Goal: Submit feedback/report problem: Submit feedback/report problem

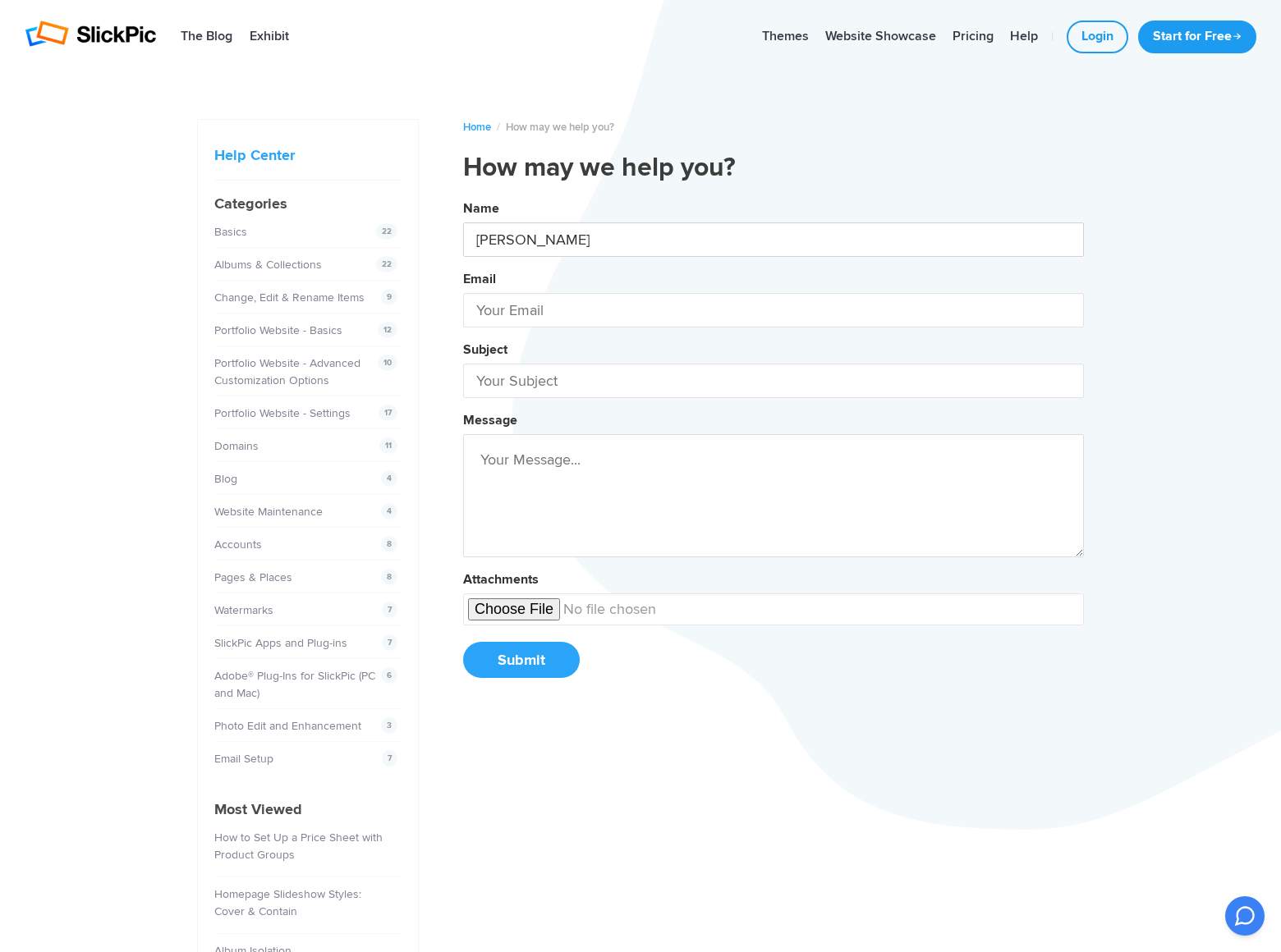
click at [463, 194] on button "Name [PERSON_NAME] Email Subject Message Attachments Submit" at bounding box center [773, 444] width 621 height 501
type input "[PERSON_NAME]"
type input "[PERSON_NAME][EMAIL_ADDRESS][PERSON_NAME][DOMAIN_NAME]"
type input "DominateBanners"
click at [463, 194] on button "Name [PERSON_NAME] Email [PERSON_NAME][EMAIL_ADDRESS][PERSON_NAME][DOMAIN_NAME]…" at bounding box center [773, 444] width 621 height 501
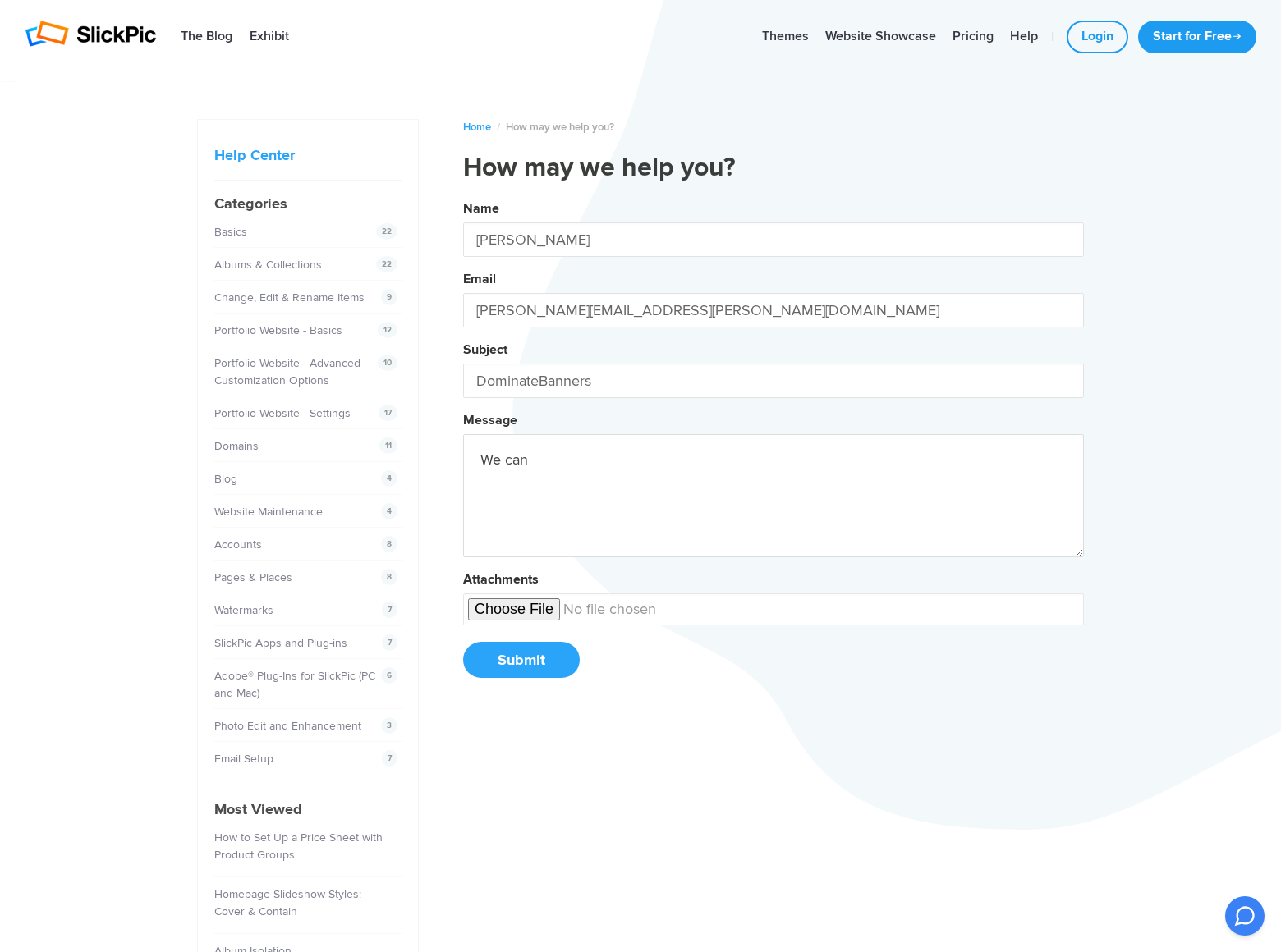
click at [463, 194] on button "Name [PERSON_NAME] Email [PERSON_NAME][EMAIL_ADDRESS][PERSON_NAME][DOMAIN_NAME]…" at bounding box center [773, 444] width 621 height 501
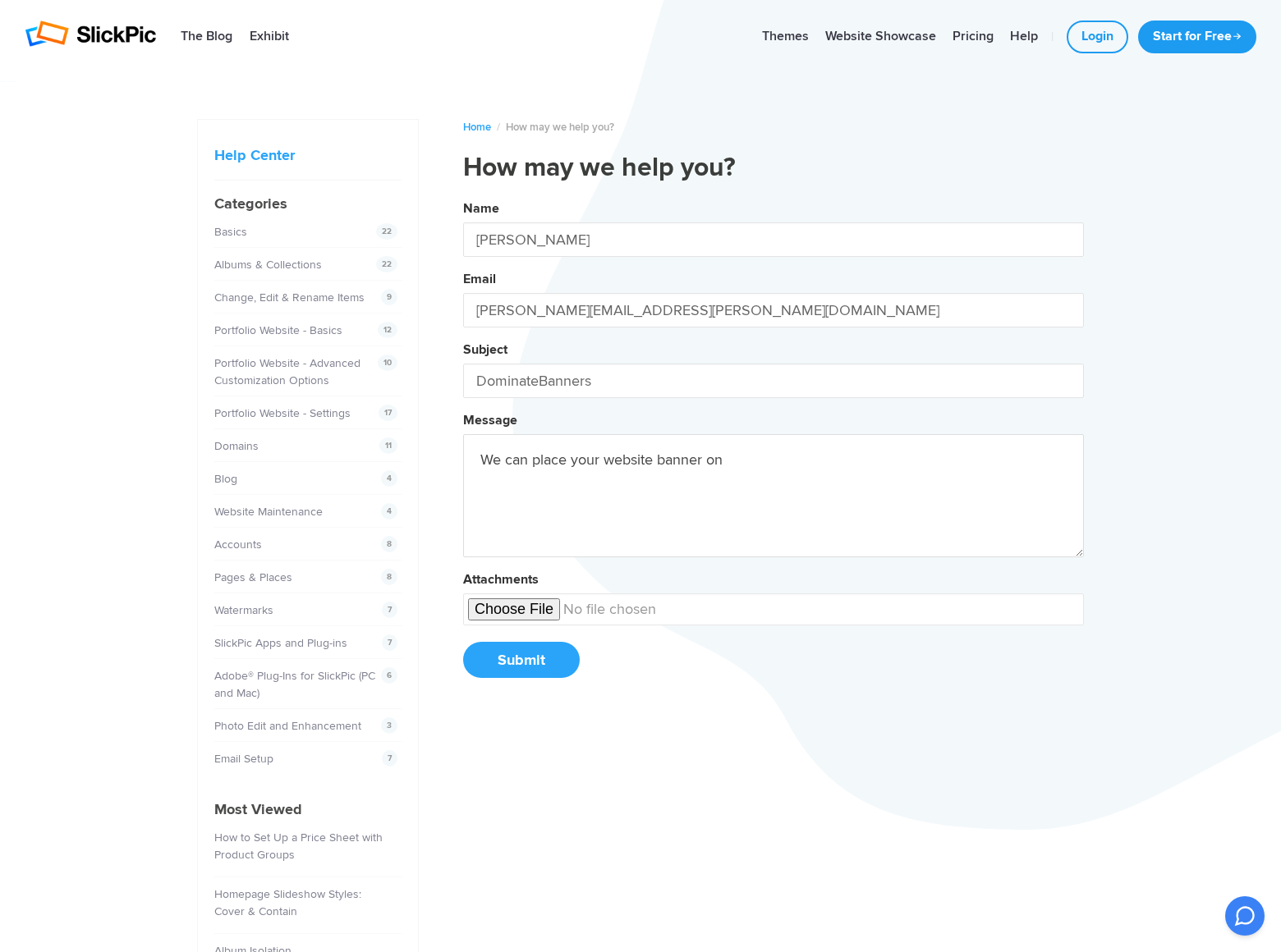
click at [463, 194] on button "Name [PERSON_NAME] Email [PERSON_NAME][EMAIL_ADDRESS][PERSON_NAME][DOMAIN_NAME]…" at bounding box center [773, 444] width 621 height 501
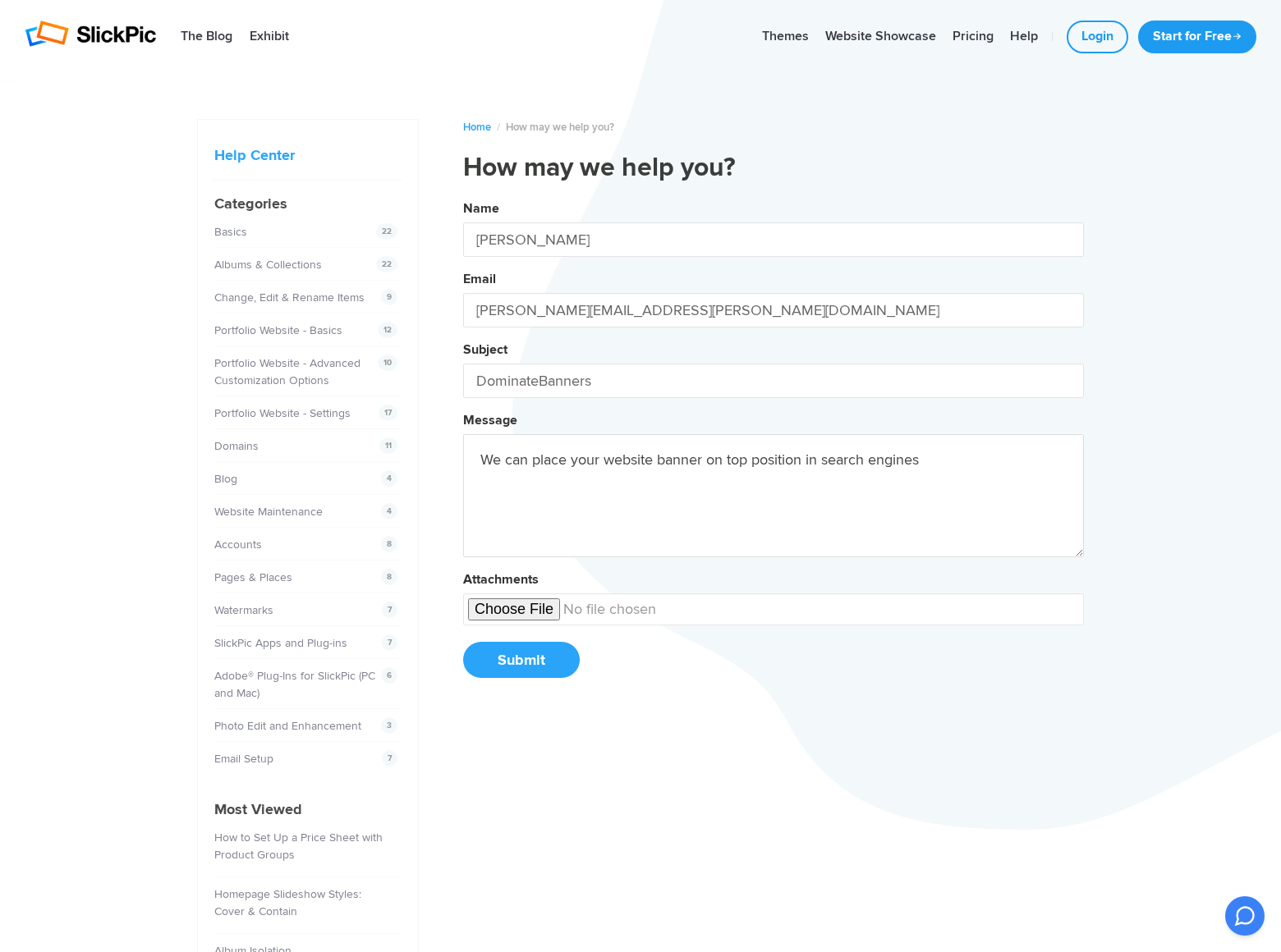
click at [463, 194] on button "Name [PERSON_NAME] Email [PERSON_NAME][EMAIL_ADDRESS][PERSON_NAME][DOMAIN_NAME]…" at bounding box center [773, 444] width 621 height 501
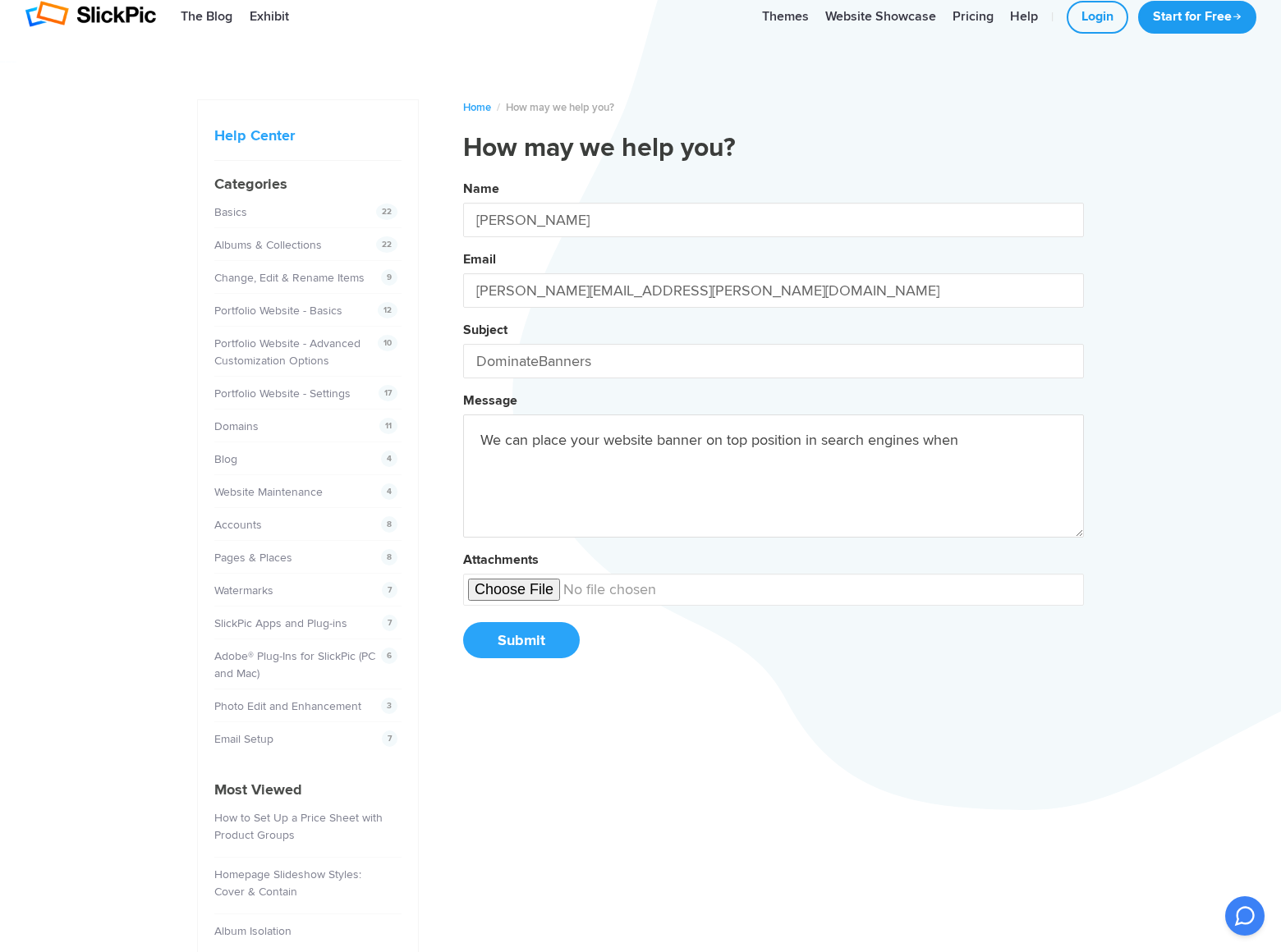
click at [463, 175] on button "Name [PERSON_NAME] Email [PERSON_NAME][EMAIL_ADDRESS][PERSON_NAME][DOMAIN_NAME]…" at bounding box center [773, 425] width 621 height 501
click at [463, 175] on button "Name [PERSON_NAME] [PERSON_NAME][EMAIL_ADDRESS][PERSON_NAME][DOMAIN_NAME] Subje…" at bounding box center [773, 425] width 621 height 501
click at [463, 175] on button "Name [PERSON_NAME] Email [PERSON_NAME][EMAIL_ADDRESS][PERSON_NAME][DOMAIN_NAME]…" at bounding box center [773, 425] width 621 height 501
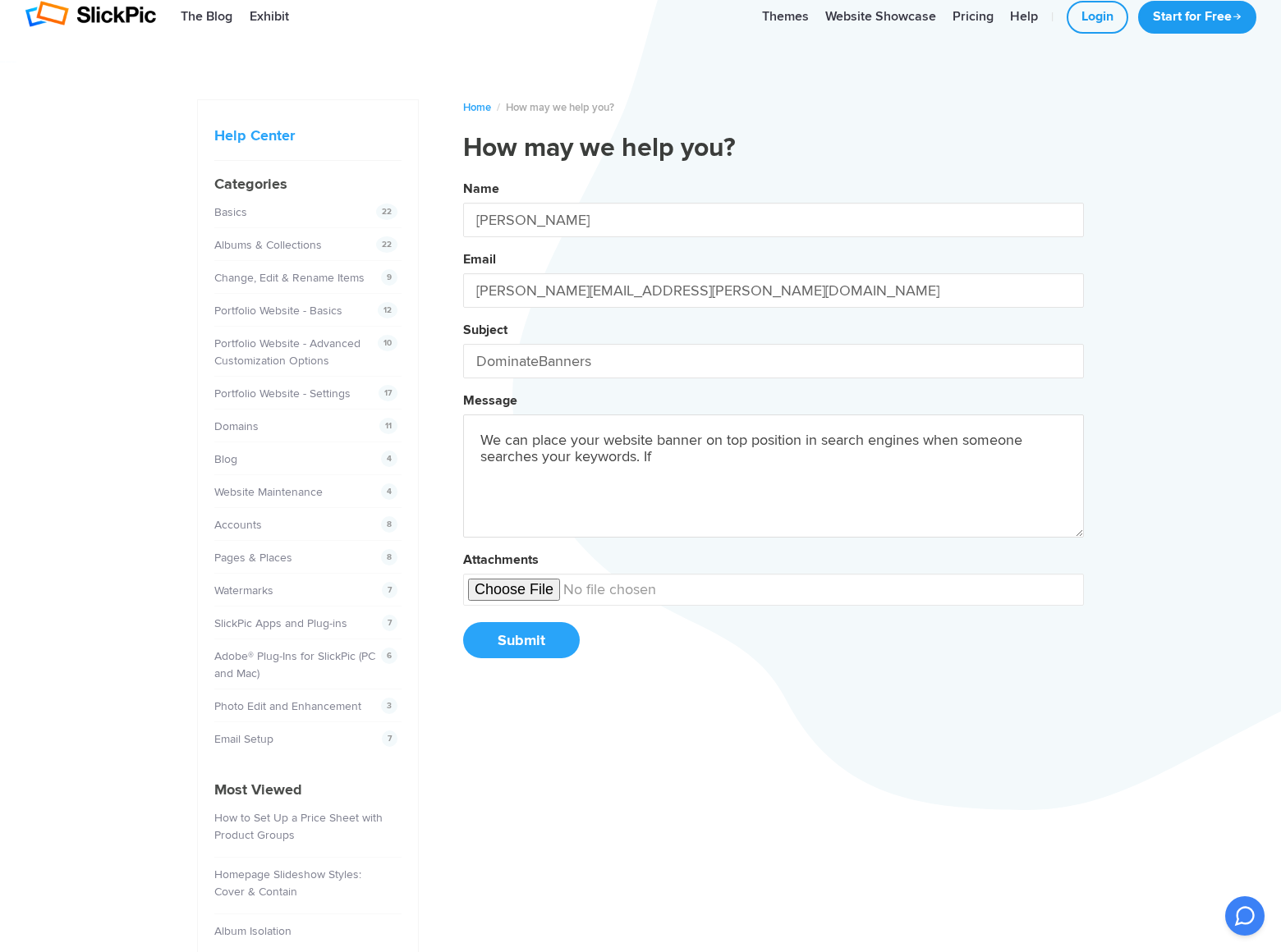
click at [463, 175] on button "Name [PERSON_NAME] Email [PERSON_NAME][EMAIL_ADDRESS][PERSON_NAME][DOMAIN_NAME]…" at bounding box center [773, 425] width 621 height 501
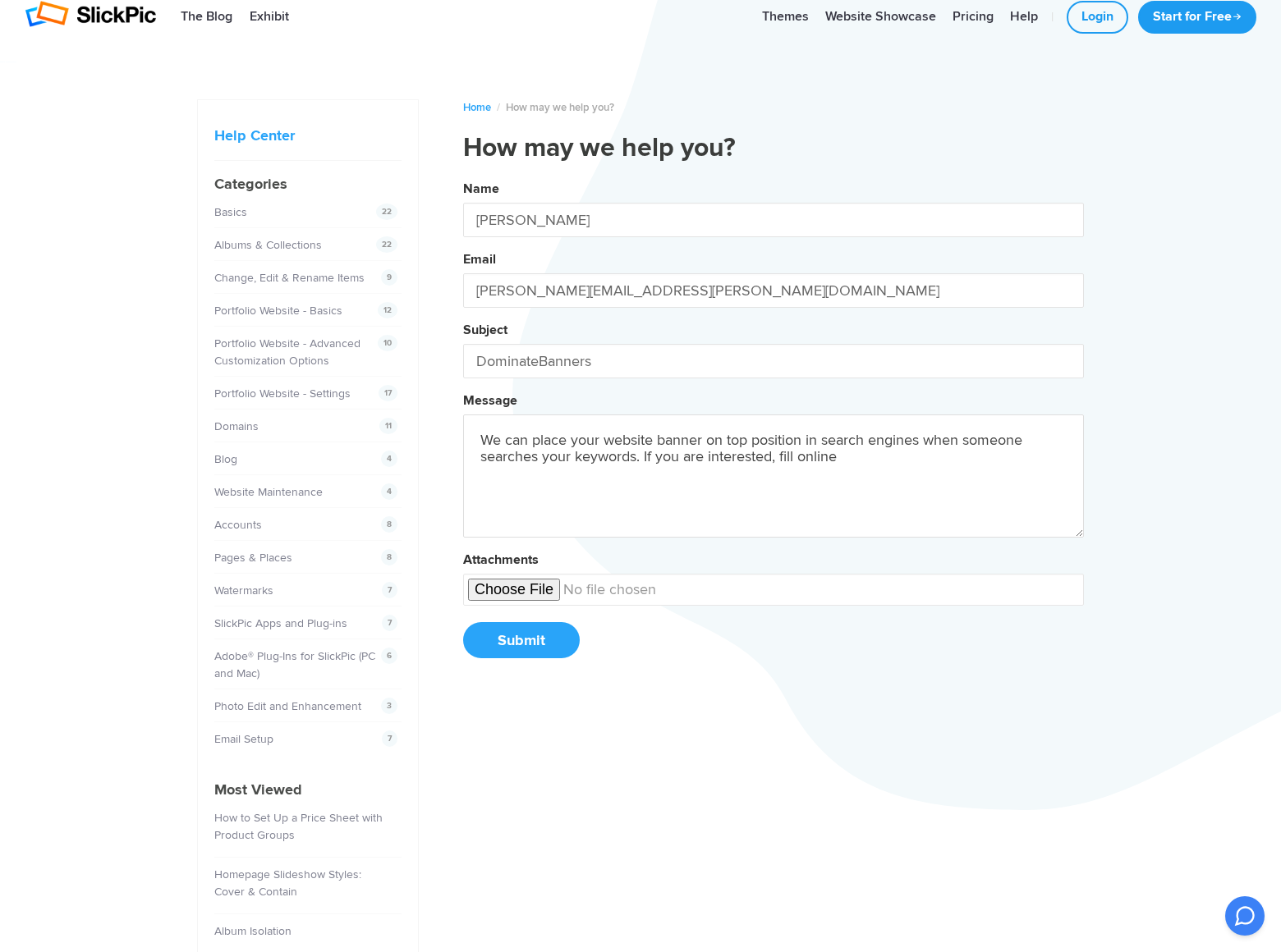
click at [463, 175] on button "Name [PERSON_NAME] Email [PERSON_NAME][EMAIL_ADDRESS][PERSON_NAME][DOMAIN_NAME]…" at bounding box center [773, 425] width 621 height 501
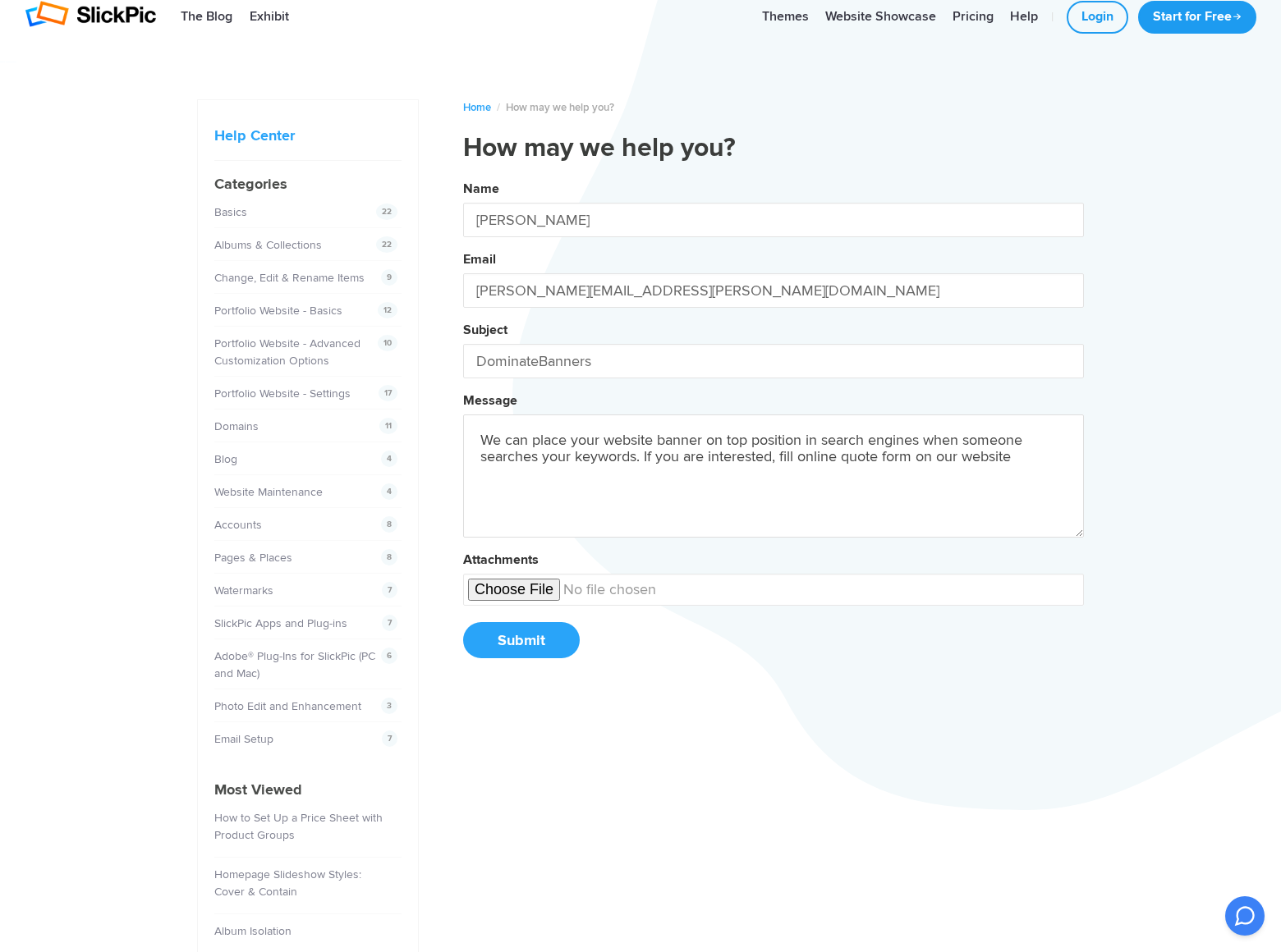
click at [463, 175] on button "Name [PERSON_NAME] Email [PERSON_NAME][EMAIL_ADDRESS][PERSON_NAME][DOMAIN_NAME]…" at bounding box center [773, 425] width 621 height 501
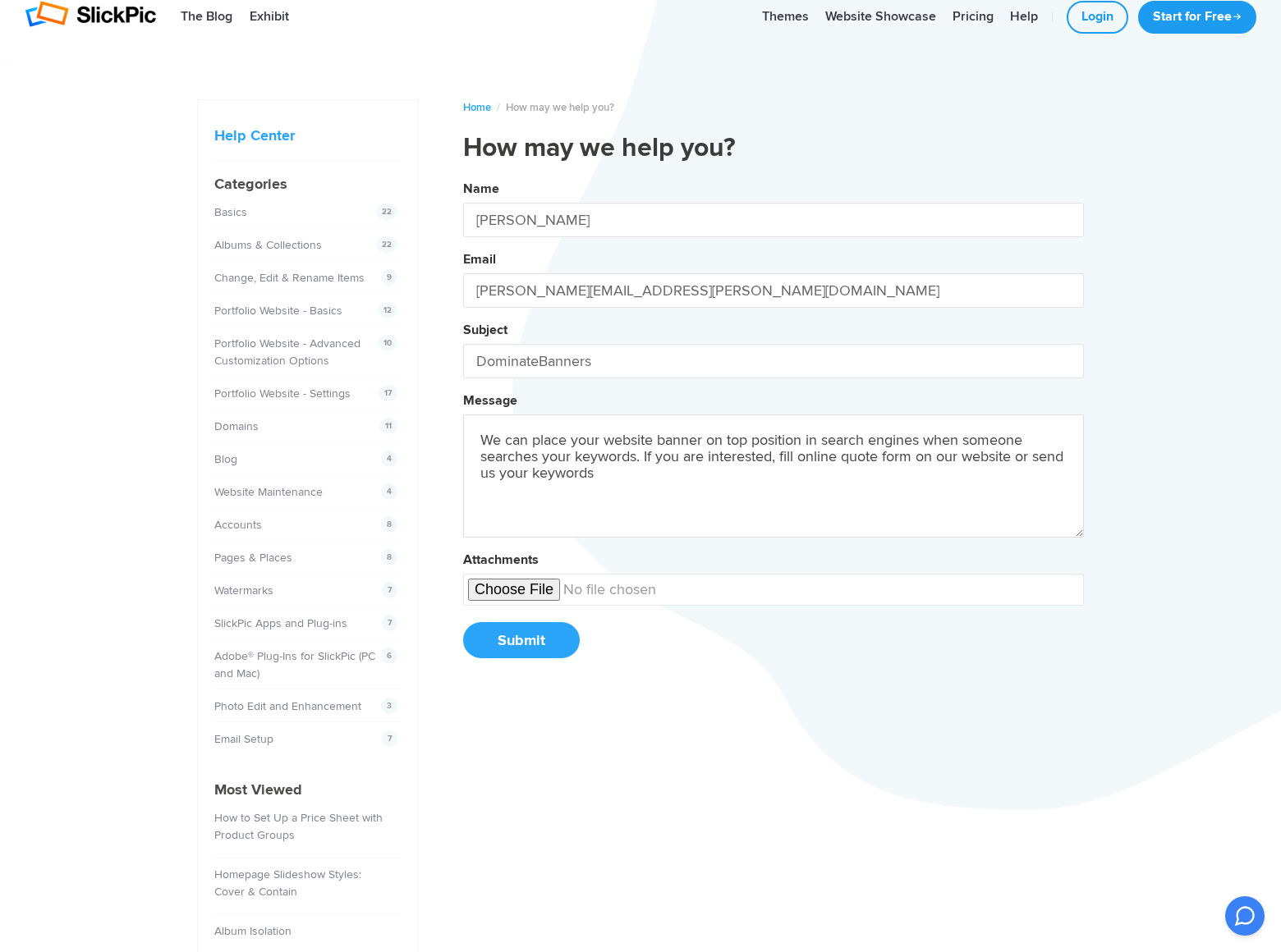
click at [463, 175] on button "Name [PERSON_NAME] Email [PERSON_NAME][EMAIL_ADDRESS][PERSON_NAME][DOMAIN_NAME]…" at bounding box center [773, 425] width 621 height 501
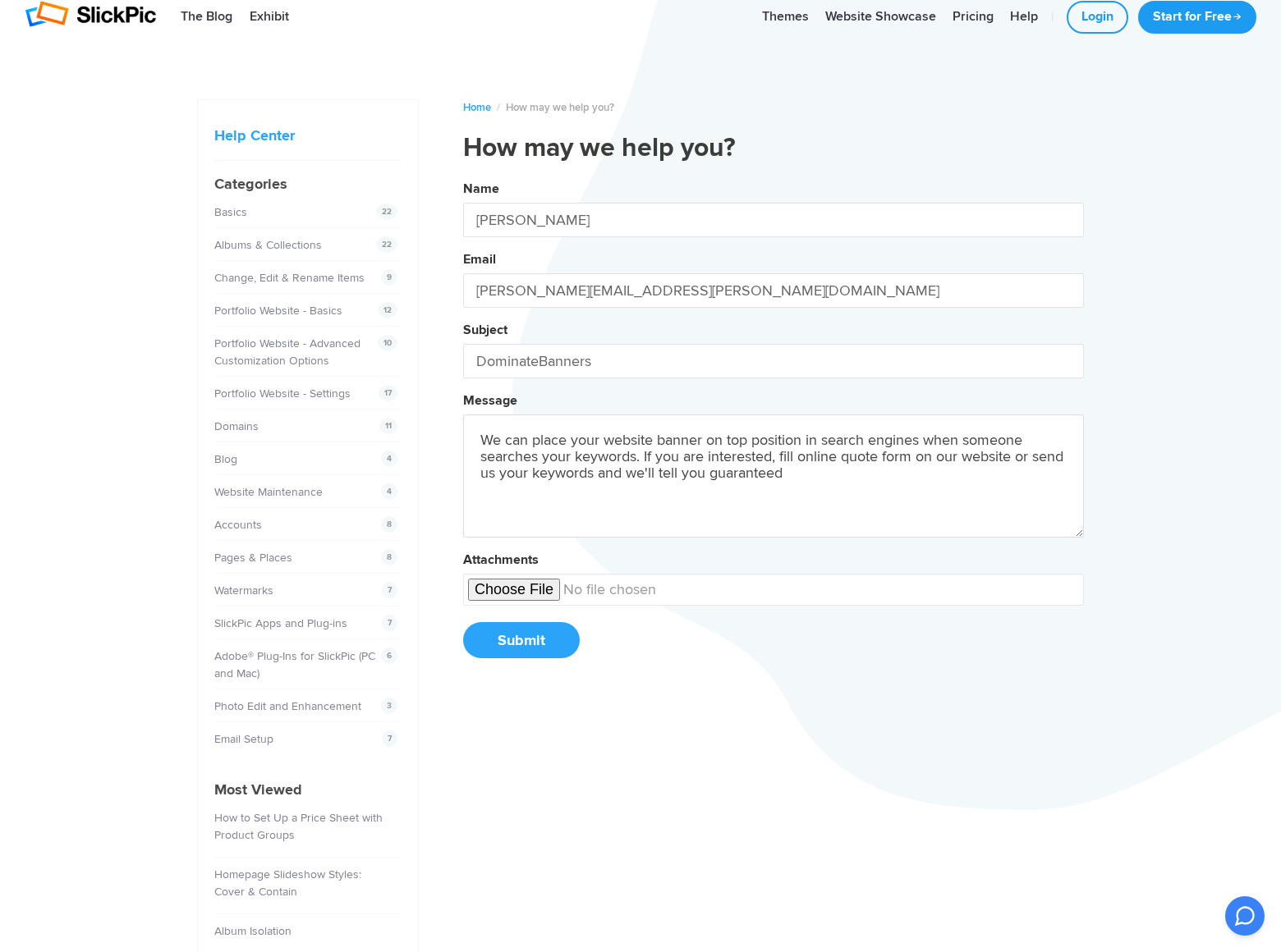
click at [463, 175] on button "Name [PERSON_NAME] Email [PERSON_NAME][EMAIL_ADDRESS][PERSON_NAME][DOMAIN_NAME]…" at bounding box center [773, 425] width 621 height 501
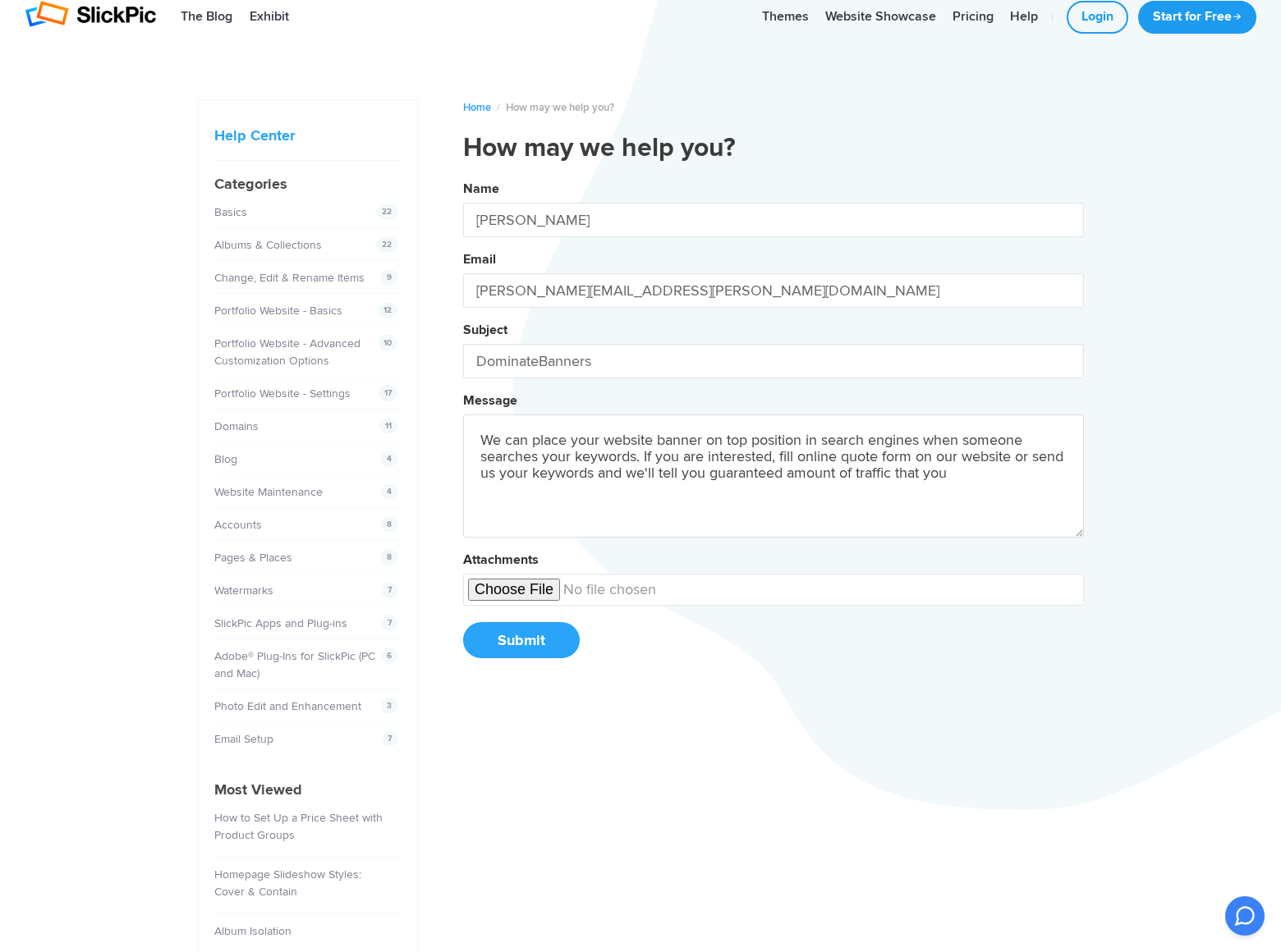
click at [463, 175] on button "Name [PERSON_NAME] Email [PERSON_NAME][EMAIL_ADDRESS][PERSON_NAME][DOMAIN_NAME]…" at bounding box center [773, 425] width 621 height 501
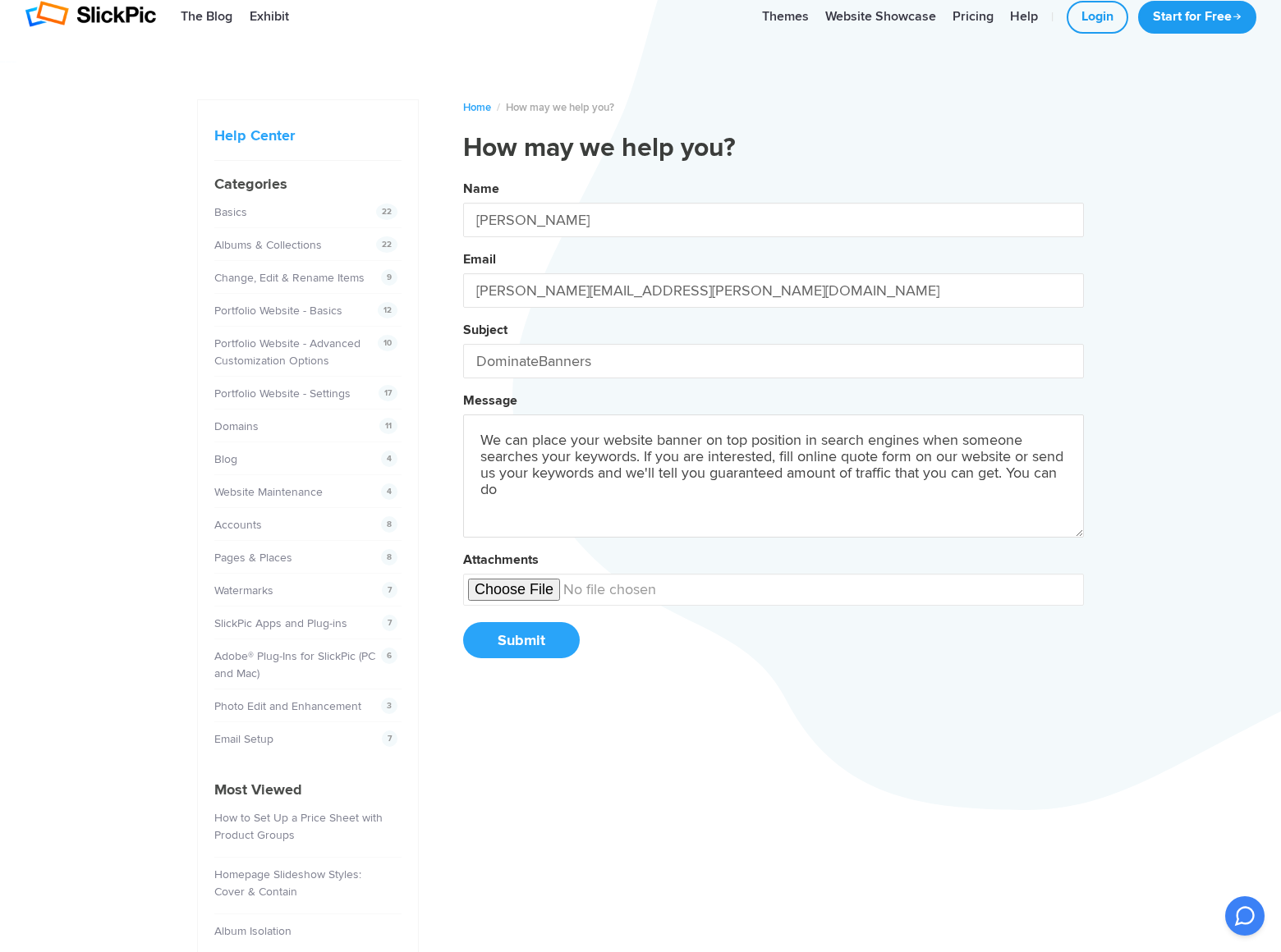
click at [463, 175] on button "Name [PERSON_NAME] Email [PERSON_NAME][EMAIL_ADDRESS][PERSON_NAME][DOMAIN_NAME]…" at bounding box center [773, 425] width 621 height 501
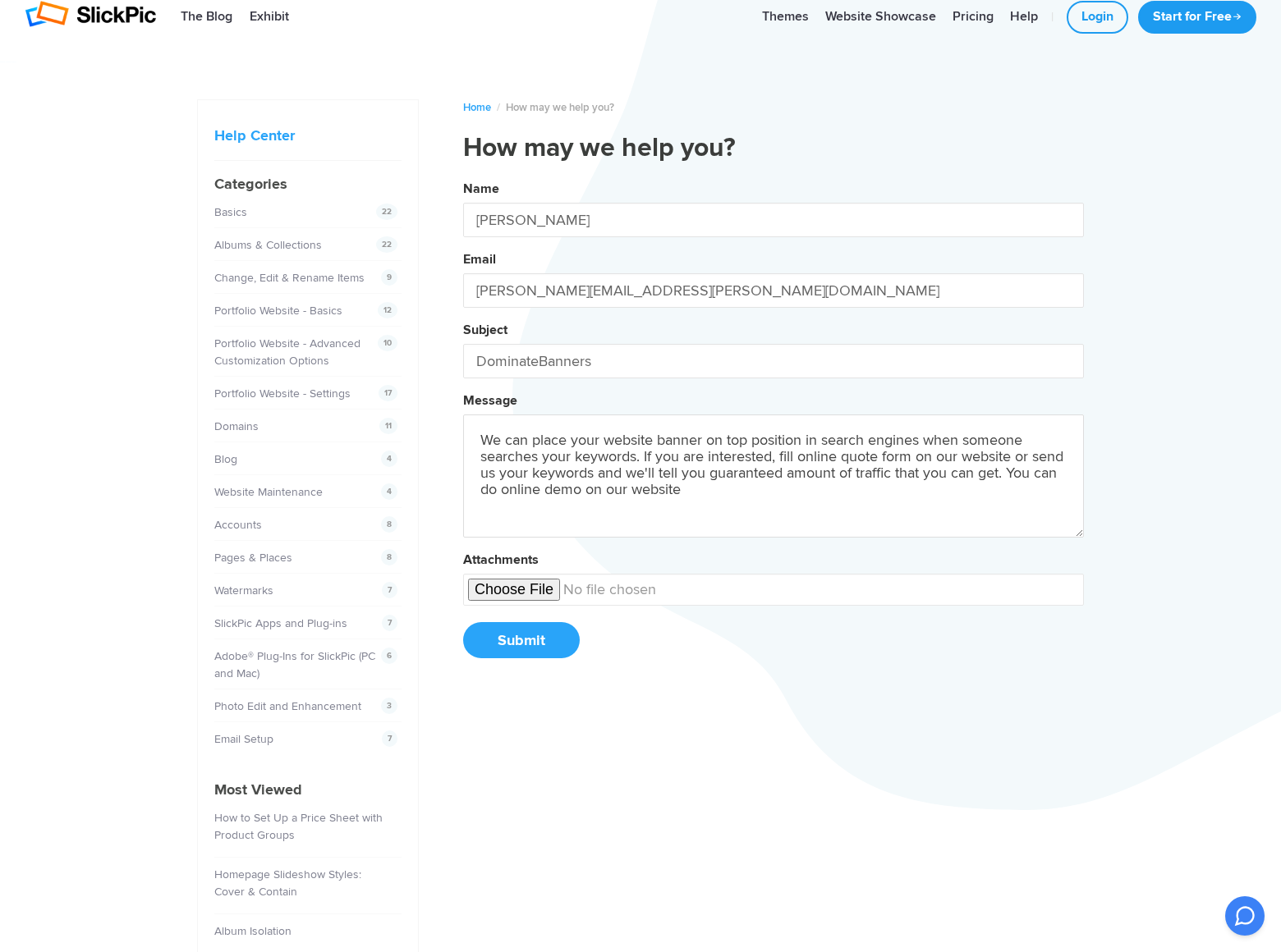
click at [463, 175] on button "Name [PERSON_NAME] Email [PERSON_NAME][EMAIL_ADDRESS][PERSON_NAME][DOMAIN_NAME]…" at bounding box center [773, 425] width 621 height 501
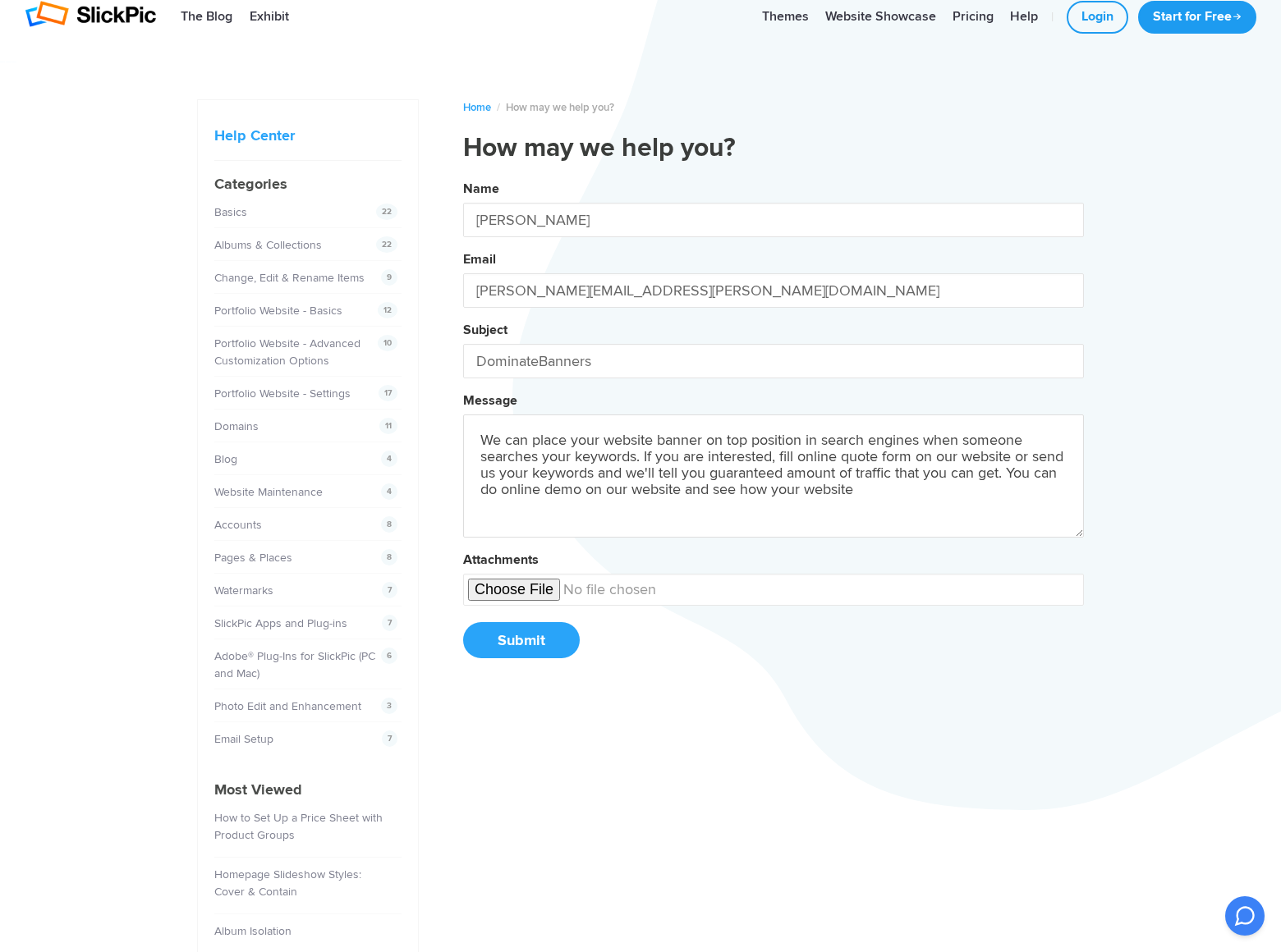
click at [463, 175] on button "Name [PERSON_NAME] Email [PERSON_NAME][EMAIL_ADDRESS][PERSON_NAME][DOMAIN_NAME]…" at bounding box center [773, 425] width 621 height 501
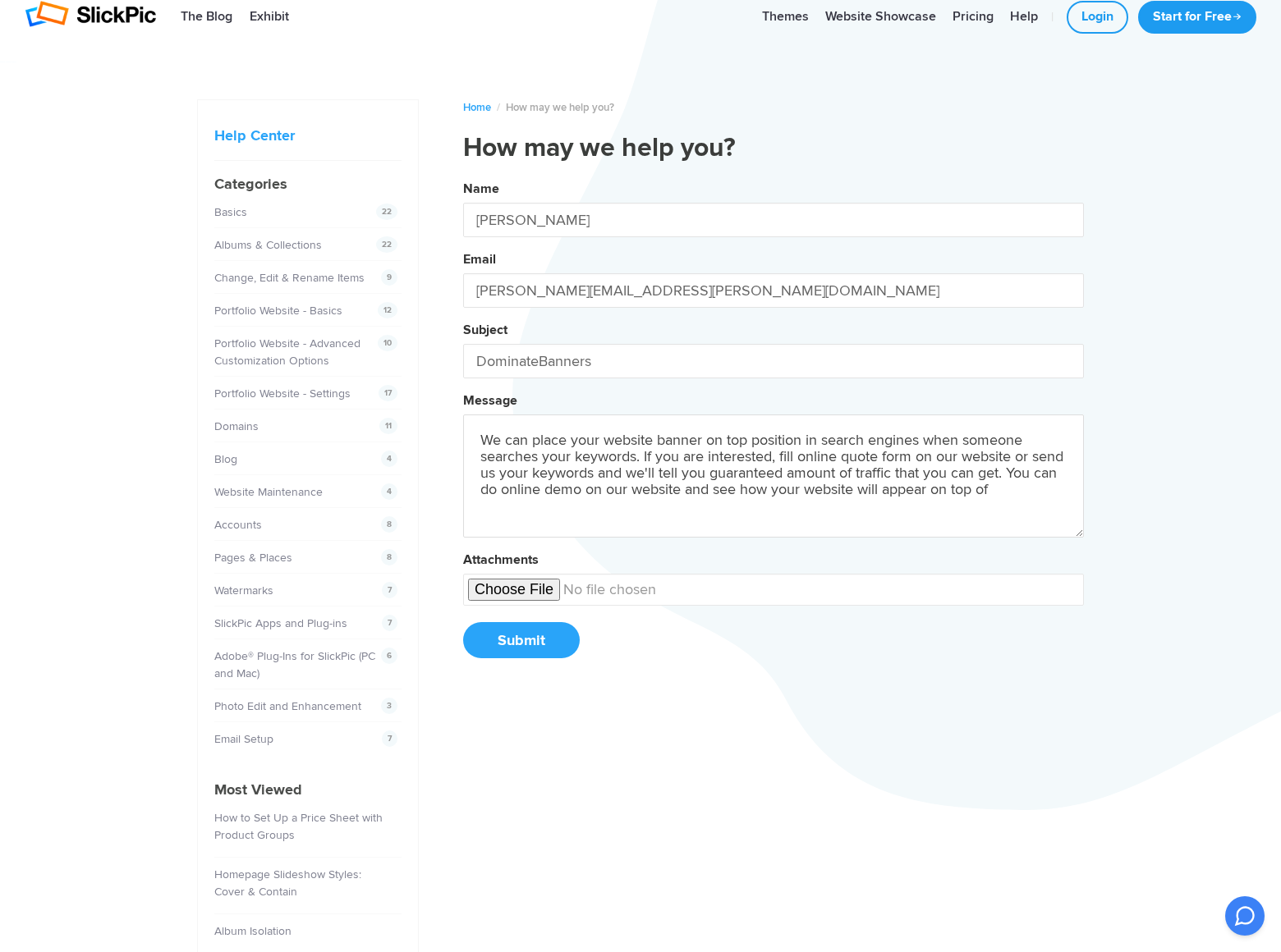
click at [463, 175] on button "Name [PERSON_NAME] Email [PERSON_NAME][EMAIL_ADDRESS][PERSON_NAME][DOMAIN_NAME]…" at bounding box center [773, 425] width 621 height 501
type textarea "We can place your website banner on top position in search engines when someone…"
click at [521, 640] on button "Submit" at bounding box center [521, 640] width 116 height 36
